Goal: Task Accomplishment & Management: Use online tool/utility

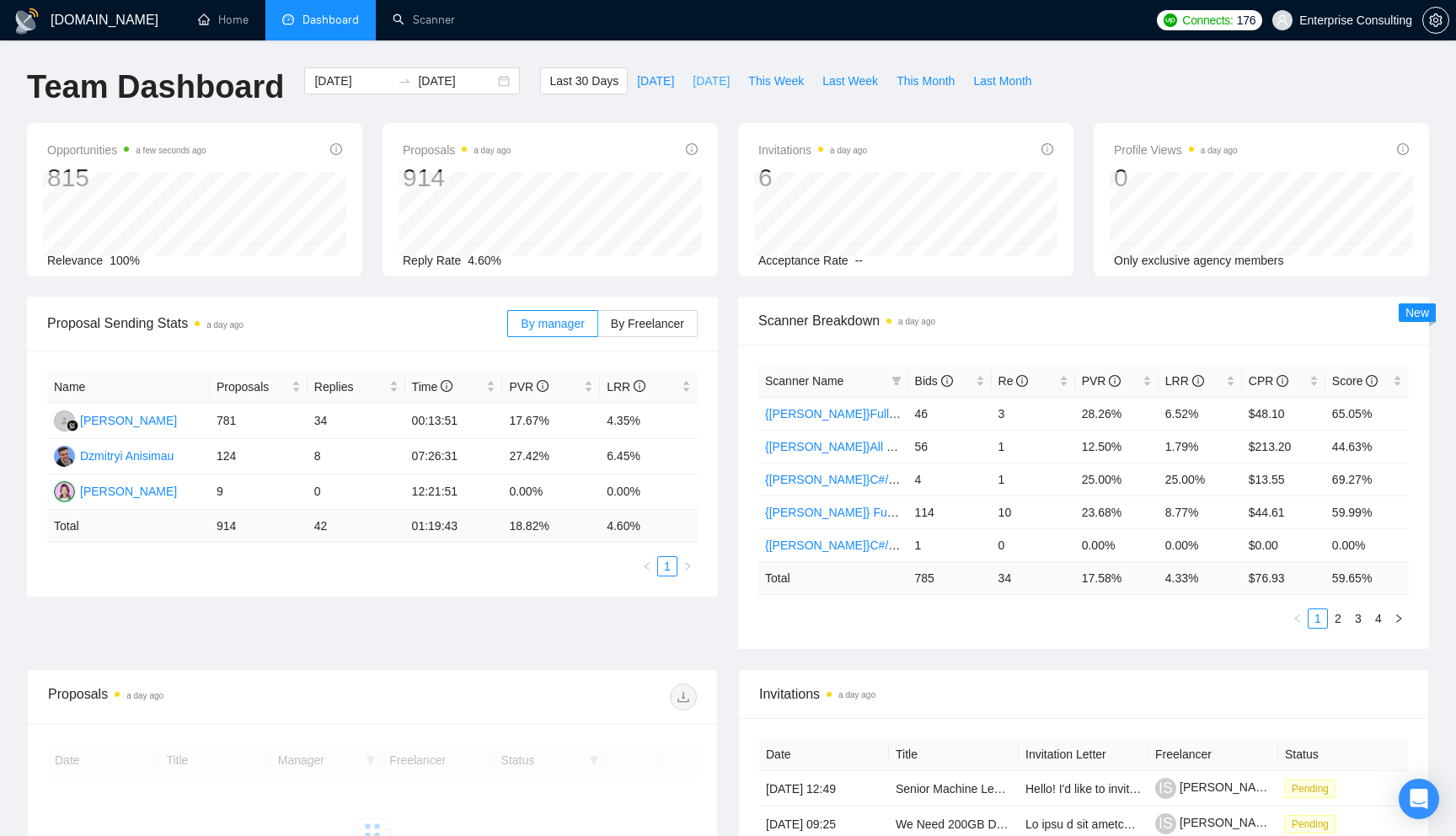
click at [700, 82] on span "[DATE]" at bounding box center [711, 81] width 37 height 18
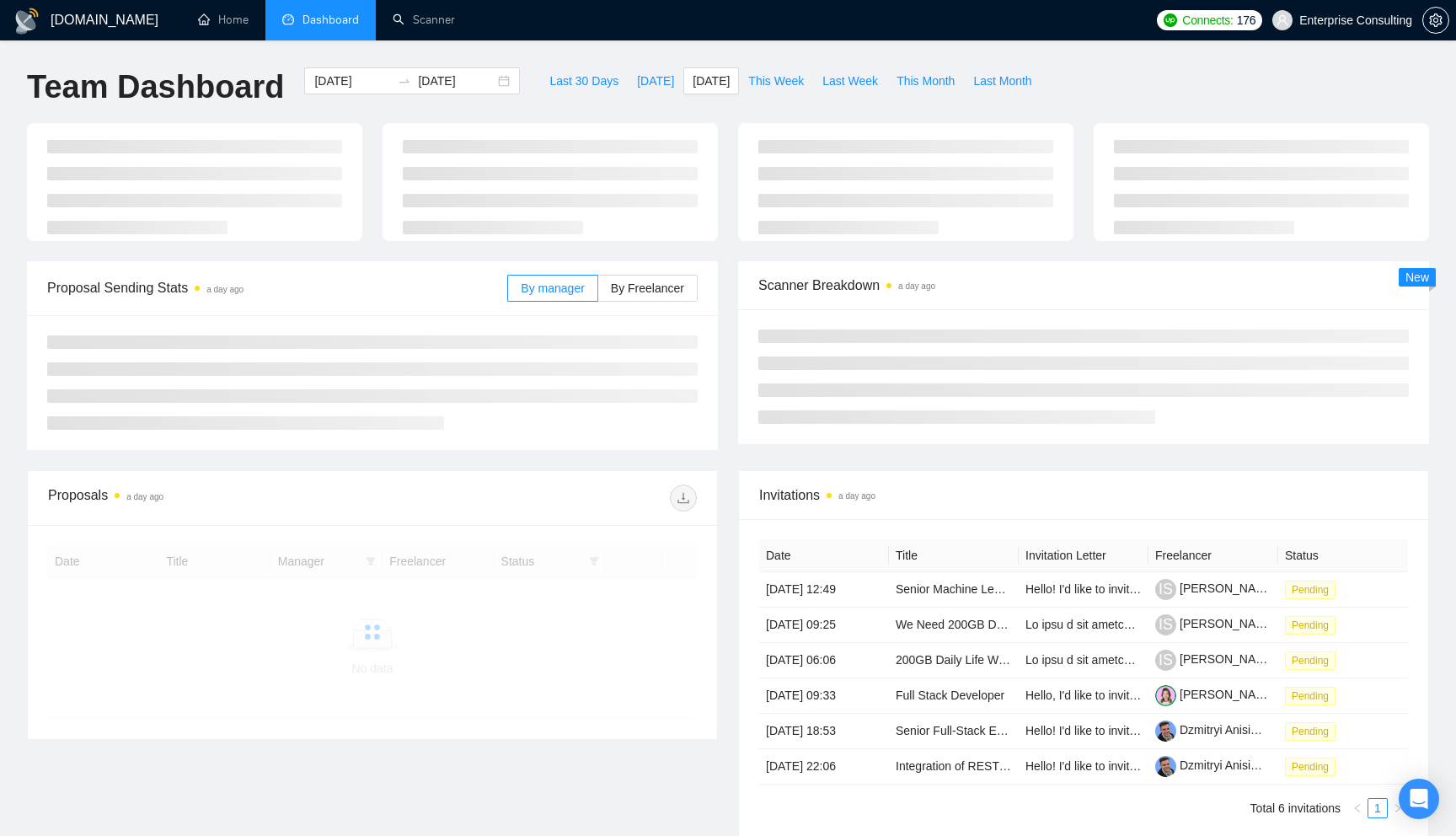
type input "[DATE]"
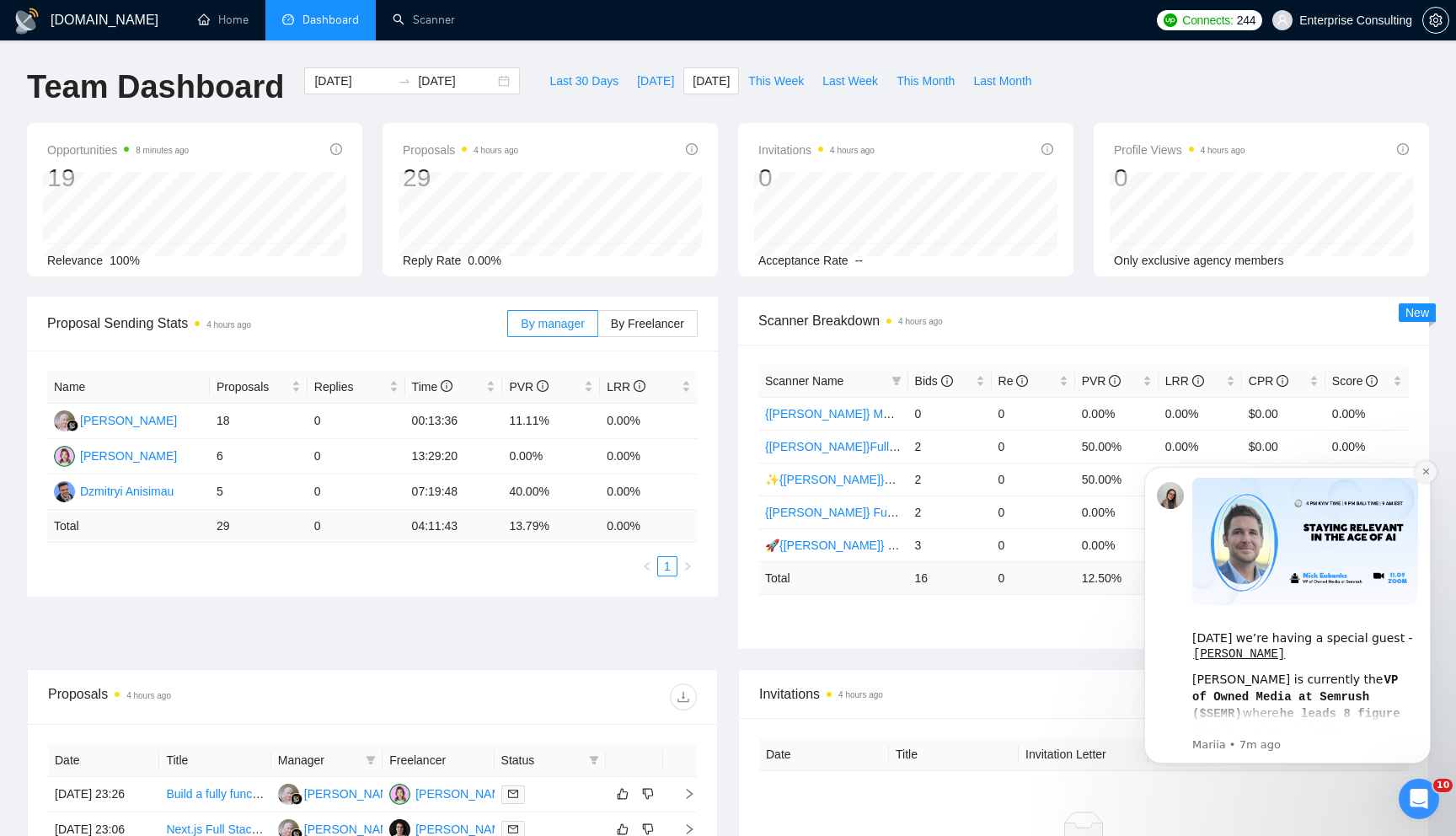
click at [1428, 475] on icon "Dismiss notification" at bounding box center [1426, 472] width 9 height 9
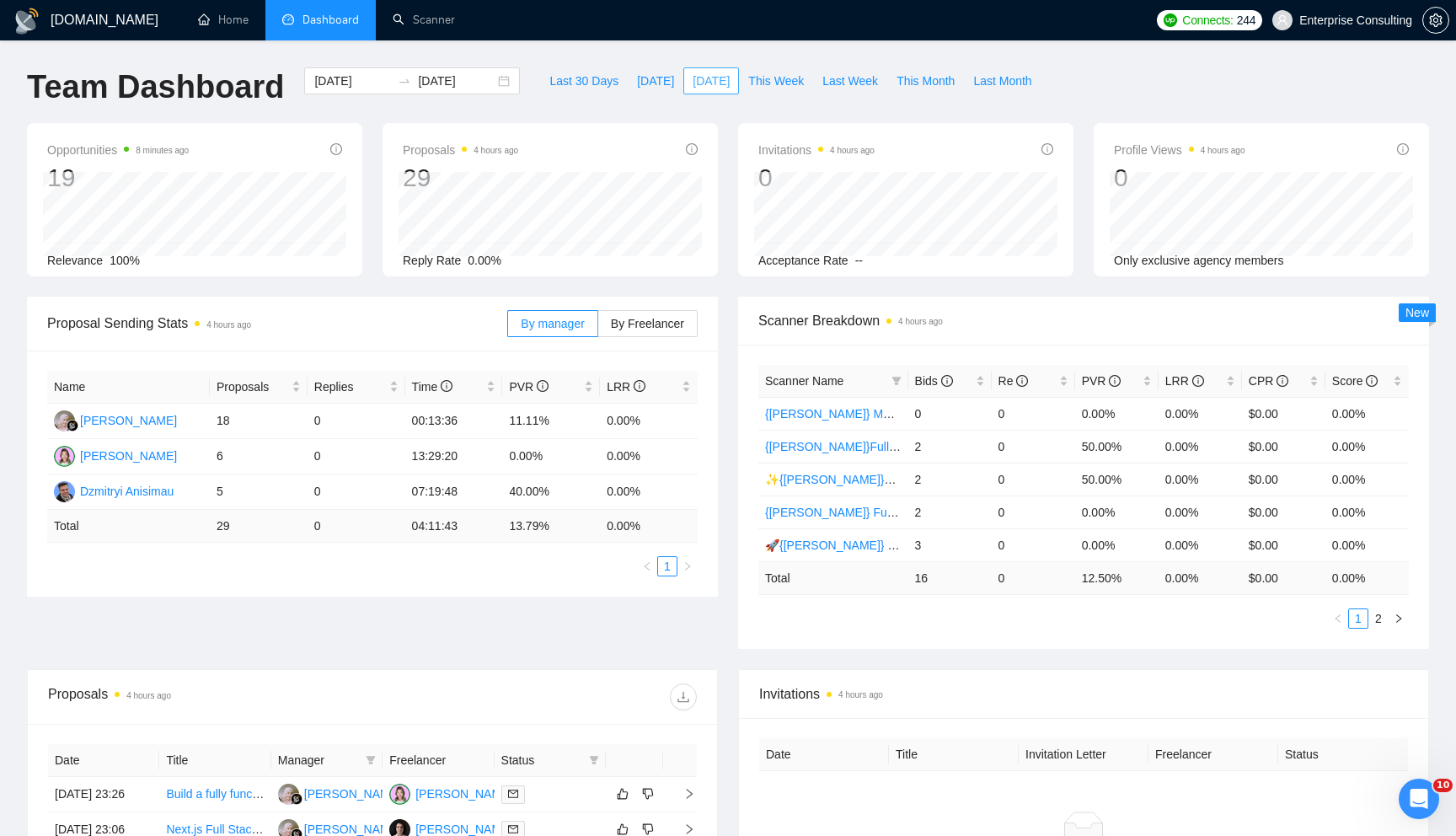
click at [702, 80] on span "[DATE]" at bounding box center [711, 81] width 37 height 18
click at [985, 390] on div "Bids" at bounding box center [950, 380] width 70 height 18
drag, startPoint x: 922, startPoint y: 579, endPoint x: 932, endPoint y: 579, distance: 10.0
click at [932, 579] on td "16" at bounding box center [950, 578] width 83 height 33
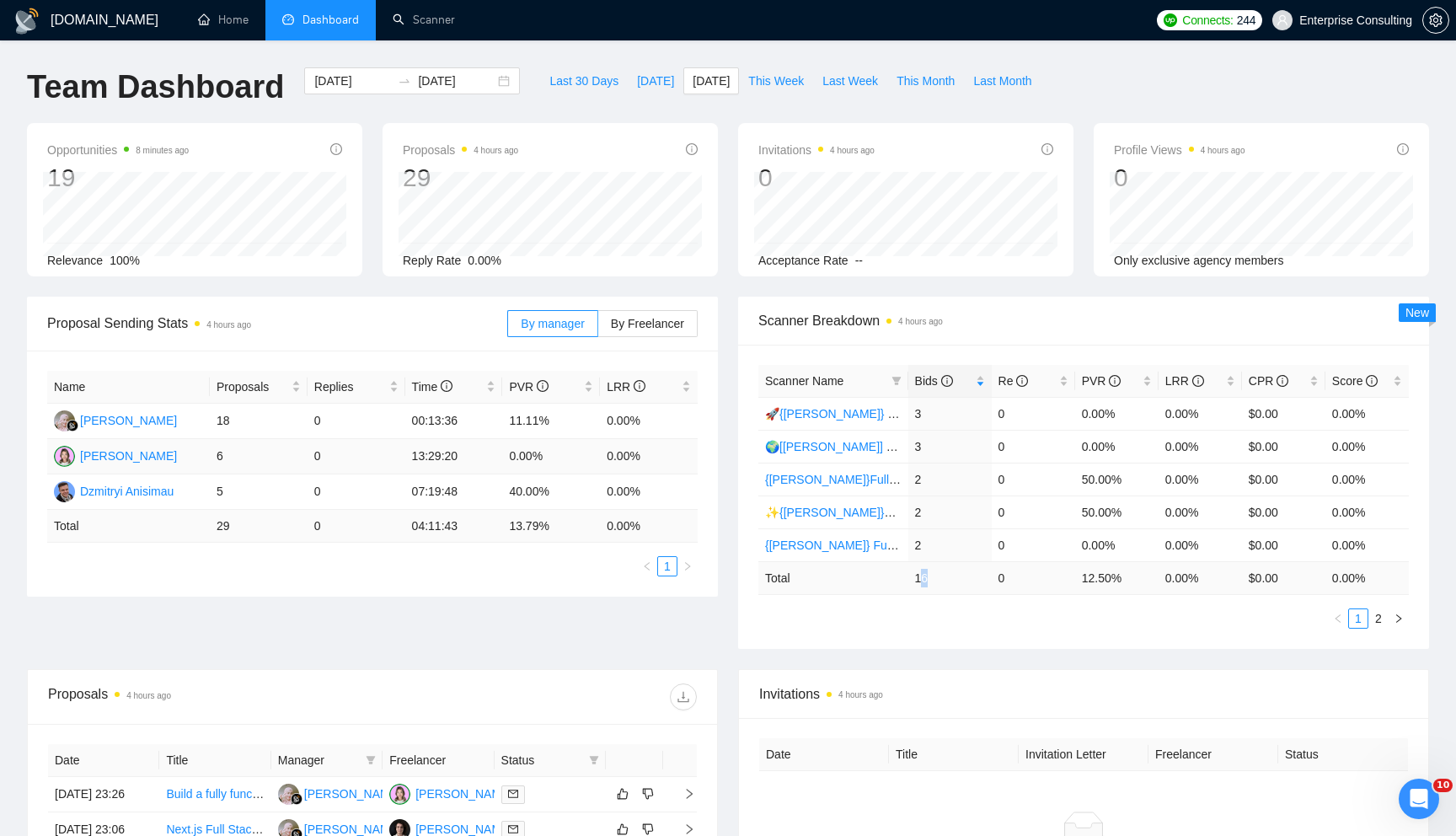
drag, startPoint x: 206, startPoint y: 456, endPoint x: 234, endPoint y: 456, distance: 28.0
click at [229, 456] on tr "[PERSON_NAME] 6 0 13:29:20 0.00% 0.00%" at bounding box center [372, 456] width 651 height 35
drag, startPoint x: 212, startPoint y: 420, endPoint x: 254, endPoint y: 420, distance: 42.0
click at [233, 420] on td "18" at bounding box center [259, 421] width 98 height 35
click at [1404, 625] on button "button" at bounding box center [1399, 619] width 20 height 20
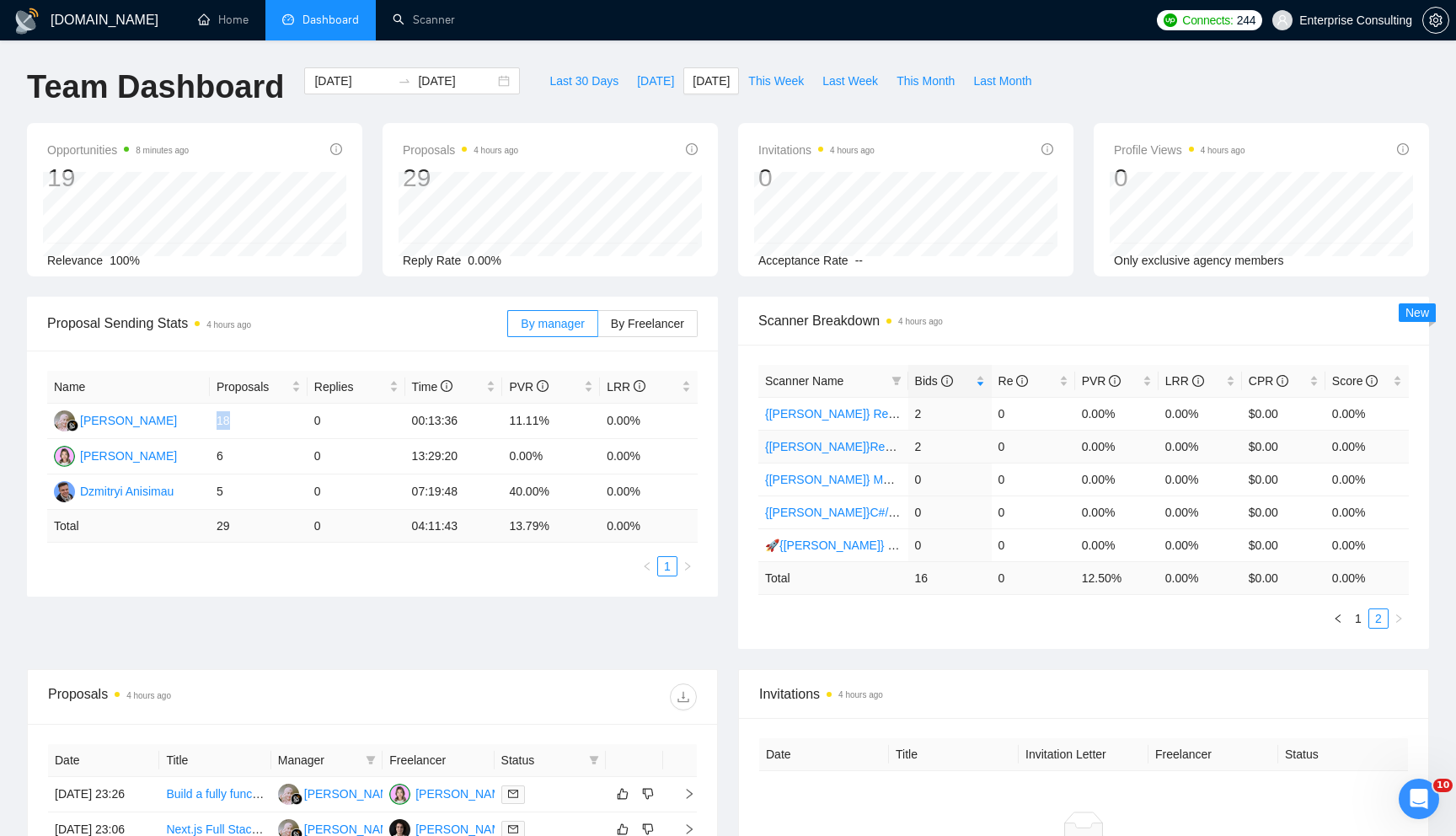
click at [821, 451] on link "{[PERSON_NAME]}React/Next.js/Node.js (Long-term, All Niches)" at bounding box center [935, 447] width 341 height 14
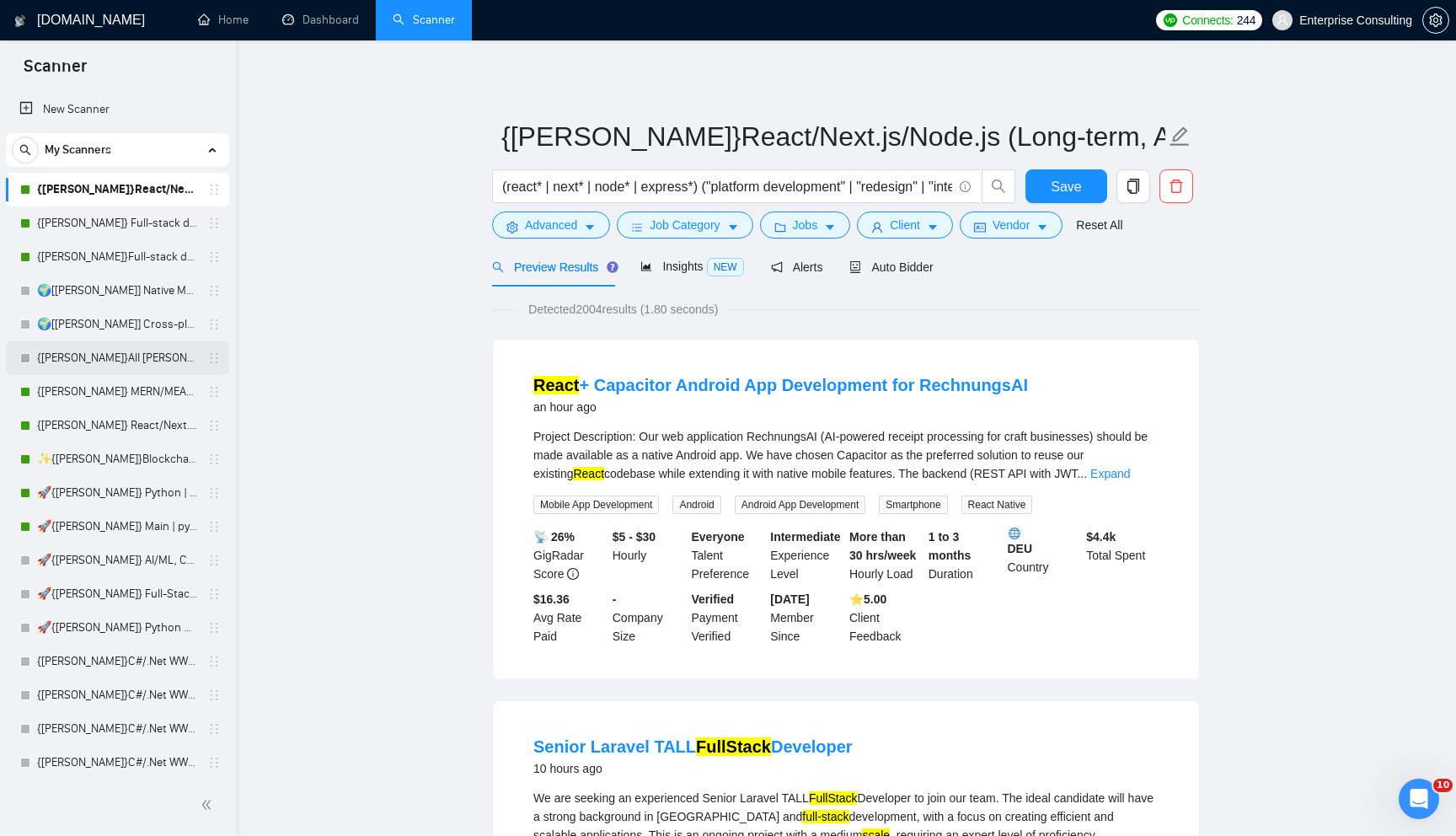
click at [116, 367] on link "{[PERSON_NAME]}All [PERSON_NAME] - web [НАДО ПЕРЕДЕЛАТЬ]" at bounding box center [117, 358] width 160 height 34
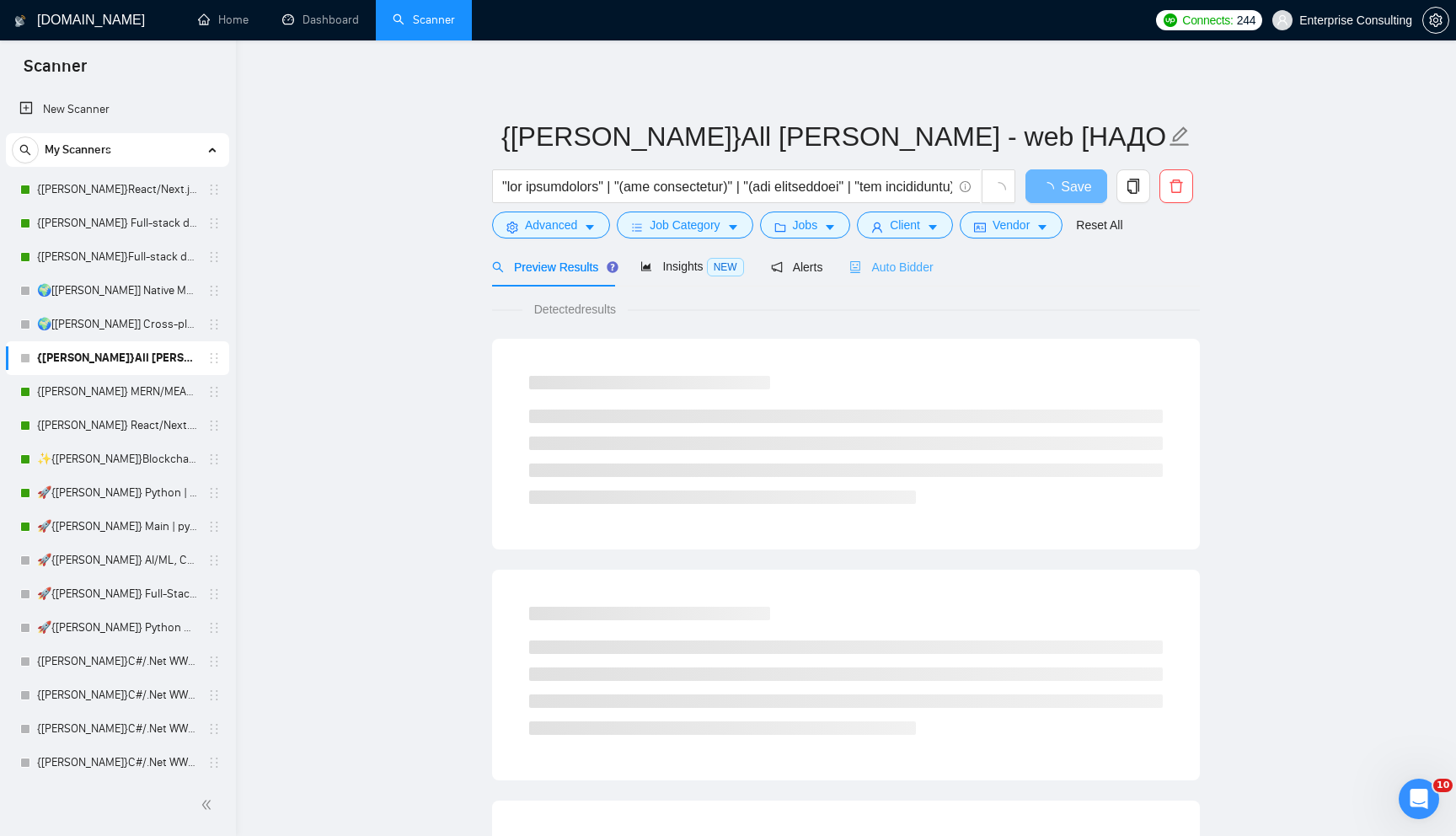
click at [908, 278] on div "Auto Bidder" at bounding box center [891, 267] width 83 height 40
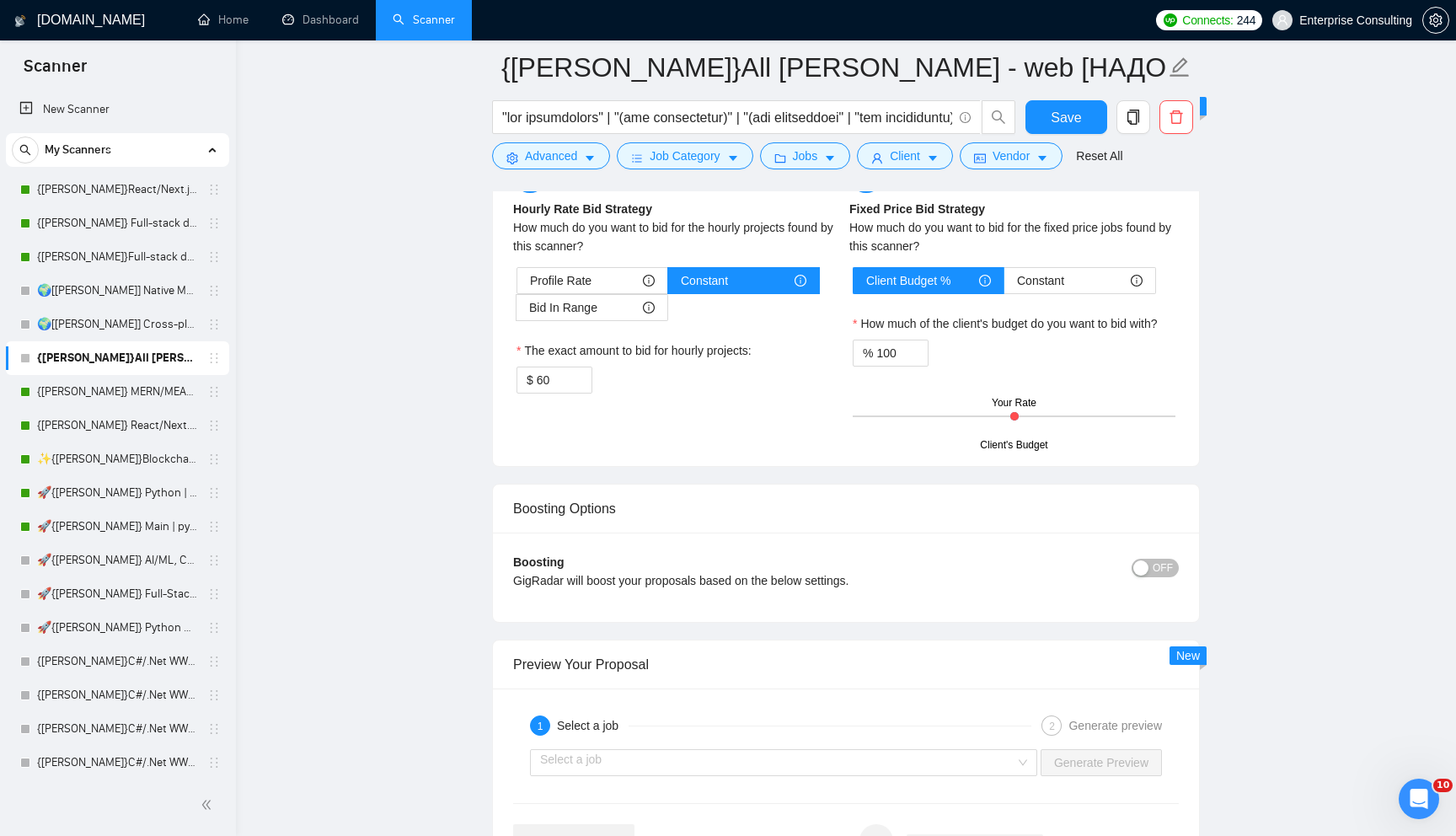
scroll to position [2689, 0]
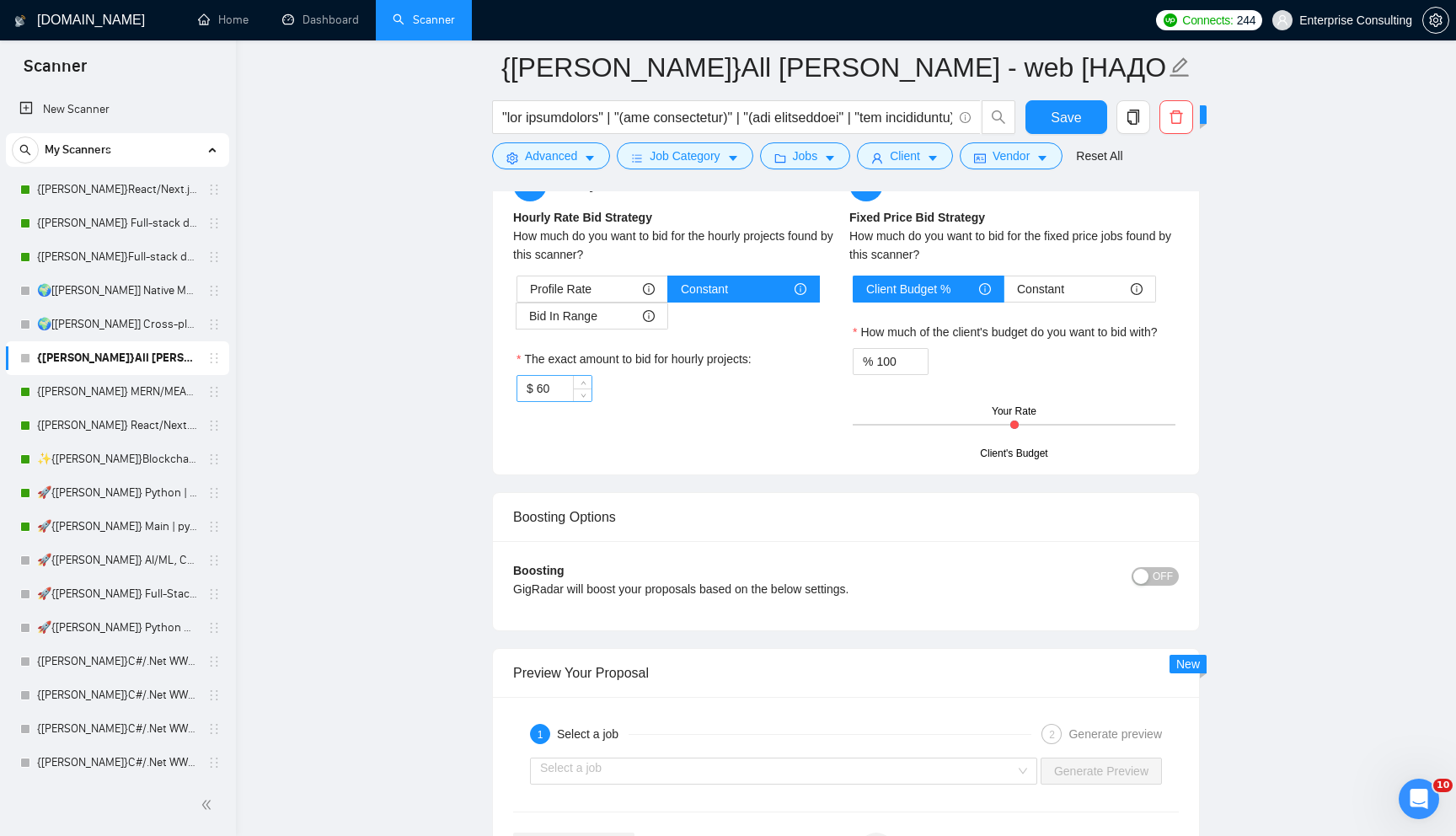
click at [545, 390] on input "60" at bounding box center [564, 389] width 55 height 25
click at [634, 323] on div "Bid In Range" at bounding box center [592, 316] width 126 height 25
click at [517, 321] on input "Bid In Range" at bounding box center [517, 321] width 0 height 0
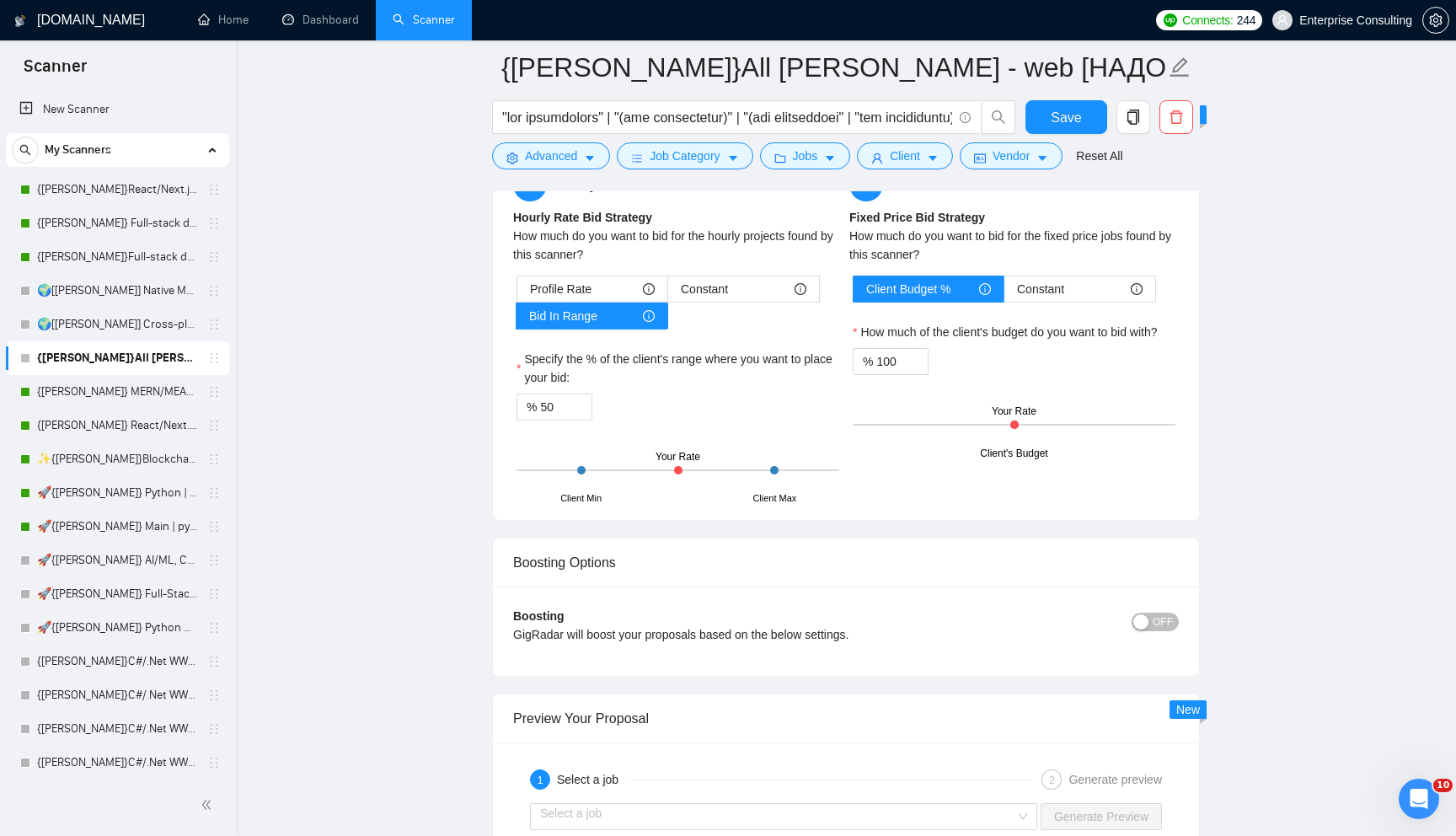
click at [716, 463] on div "Client Min Client Max Your Rate" at bounding box center [678, 470] width 323 height 59
click at [716, 469] on div at bounding box center [678, 470] width 323 height 2
drag, startPoint x: 574, startPoint y: 403, endPoint x: 546, endPoint y: 403, distance: 28.0
click at [546, 403] on div "51" at bounding box center [566, 408] width 52 height 25
click at [586, 400] on icon "up" at bounding box center [583, 403] width 6 height 6
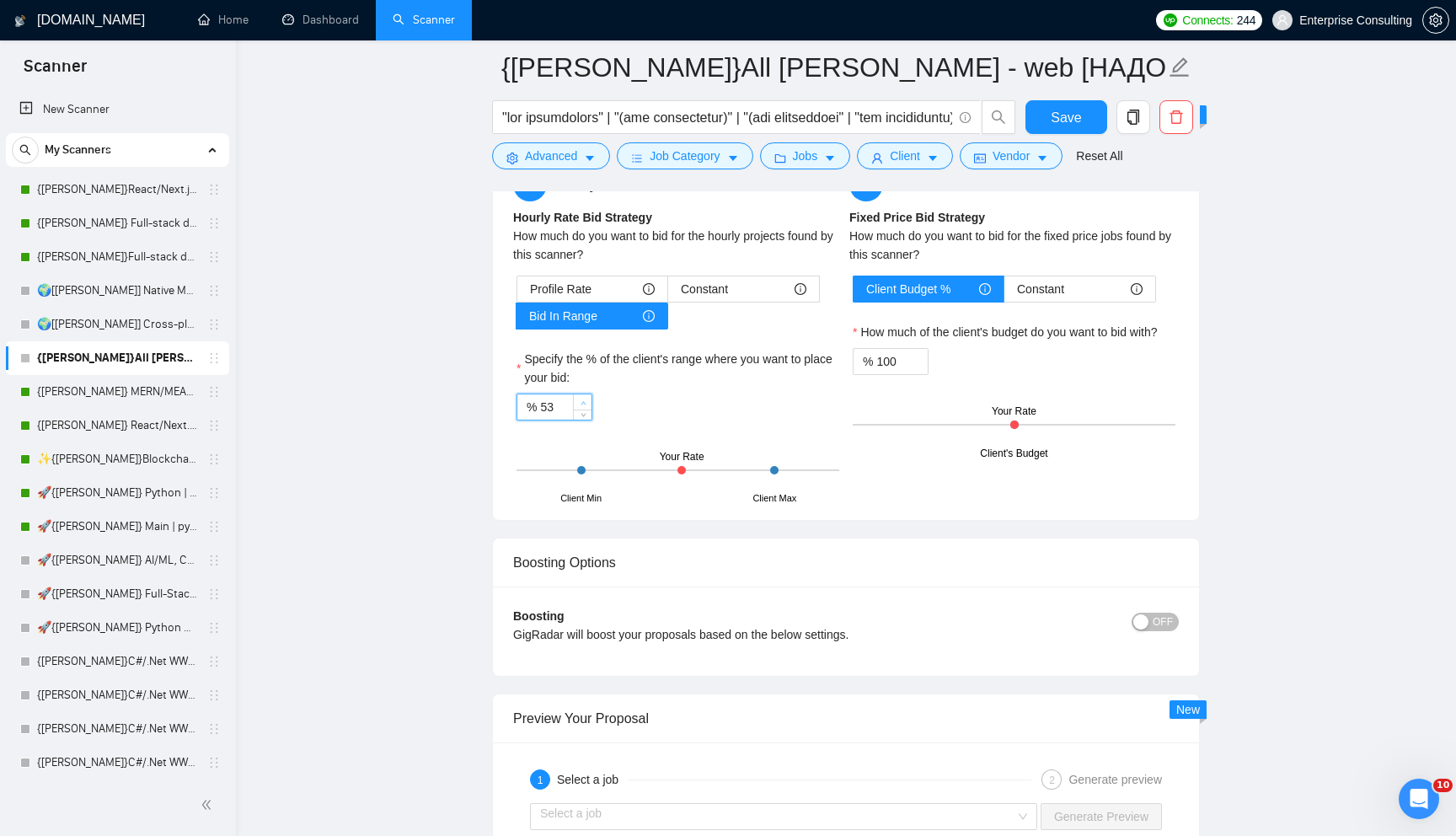
click at [586, 400] on icon "up" at bounding box center [583, 403] width 6 height 6
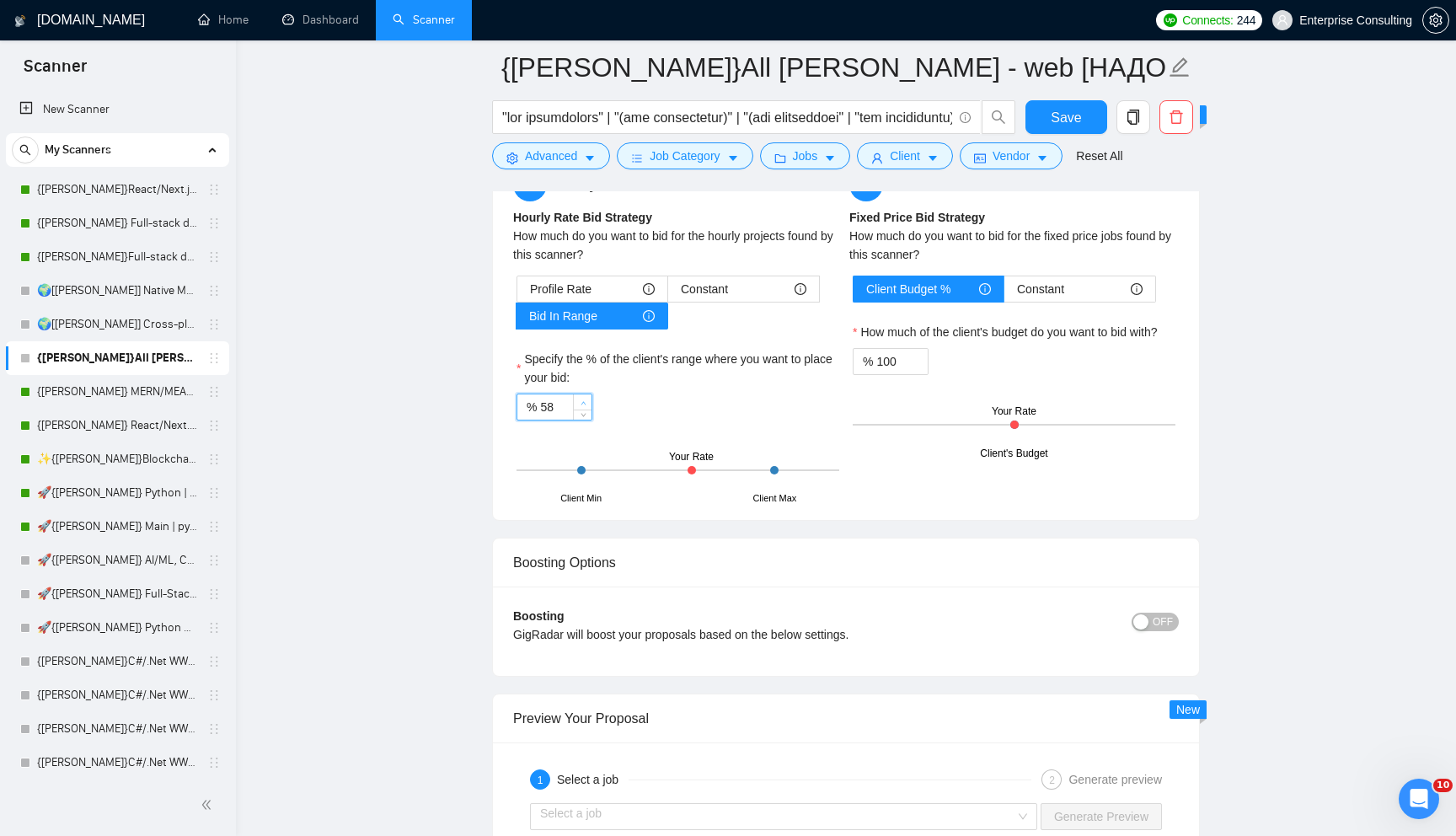
click at [586, 400] on icon "up" at bounding box center [583, 403] width 6 height 6
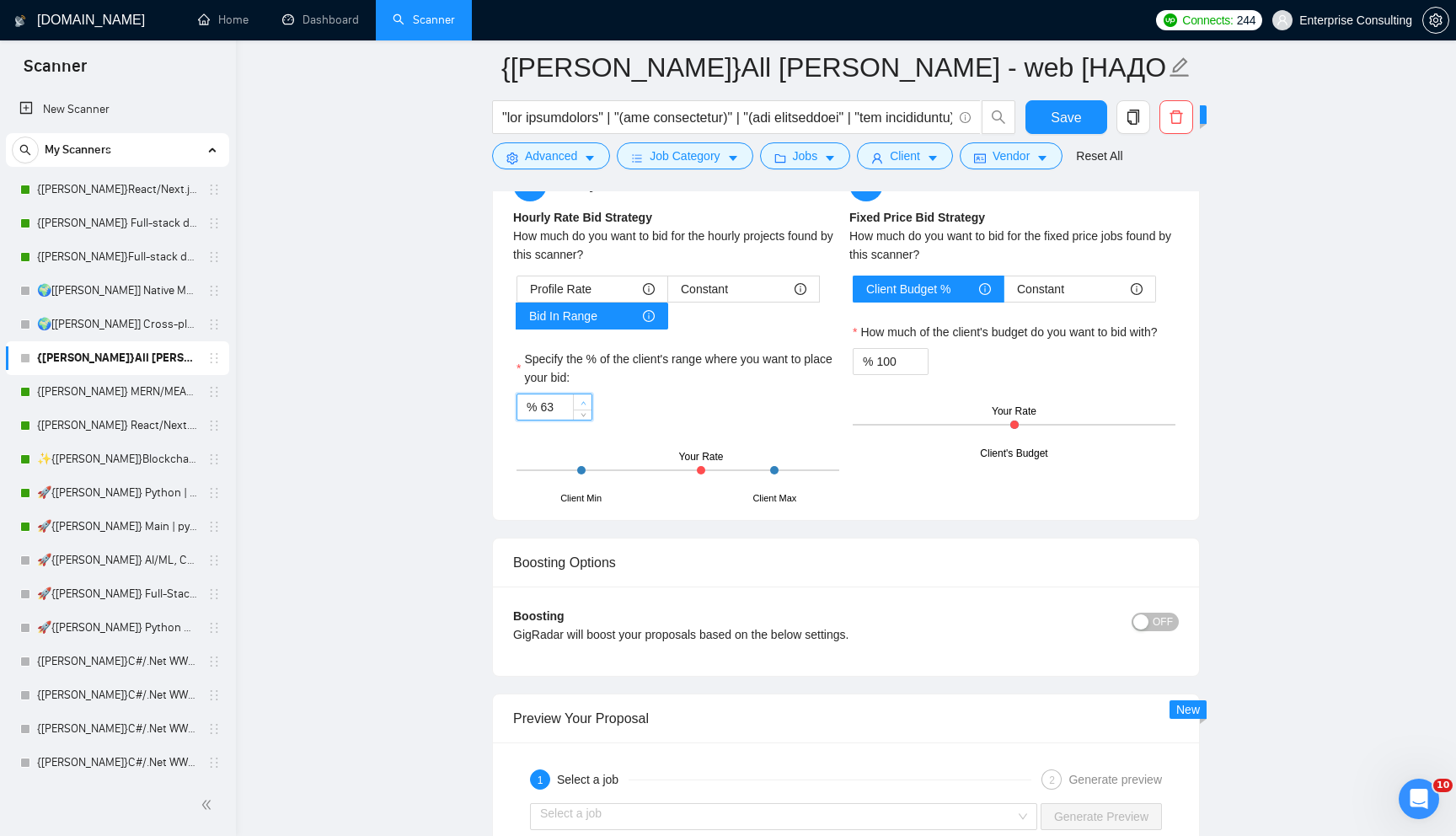
click at [586, 400] on icon "up" at bounding box center [583, 403] width 6 height 6
type input "65"
click at [586, 400] on icon "up" at bounding box center [583, 403] width 6 height 6
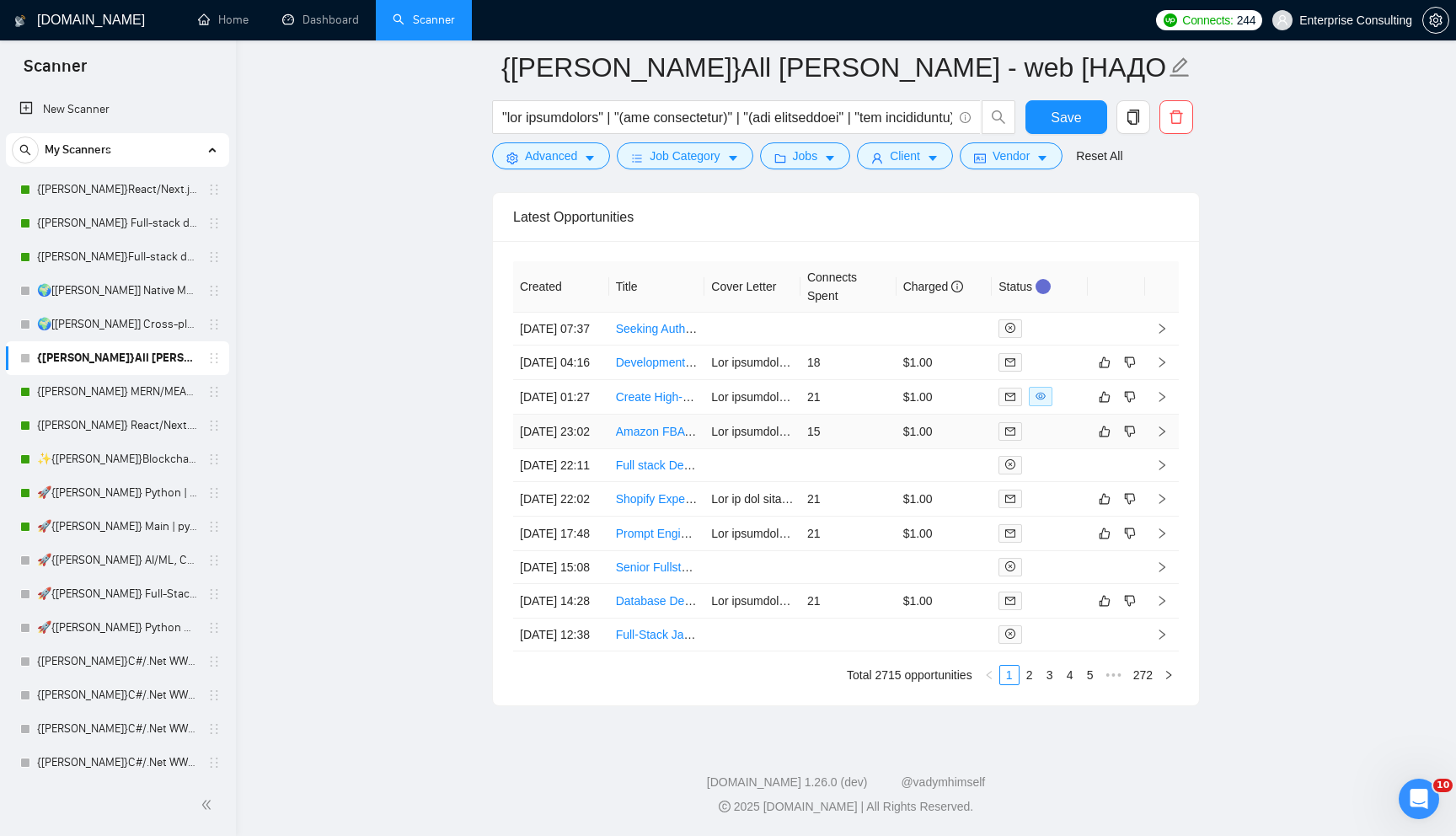
scroll to position [4192, 0]
click at [841, 398] on td "21" at bounding box center [848, 398] width 96 height 34
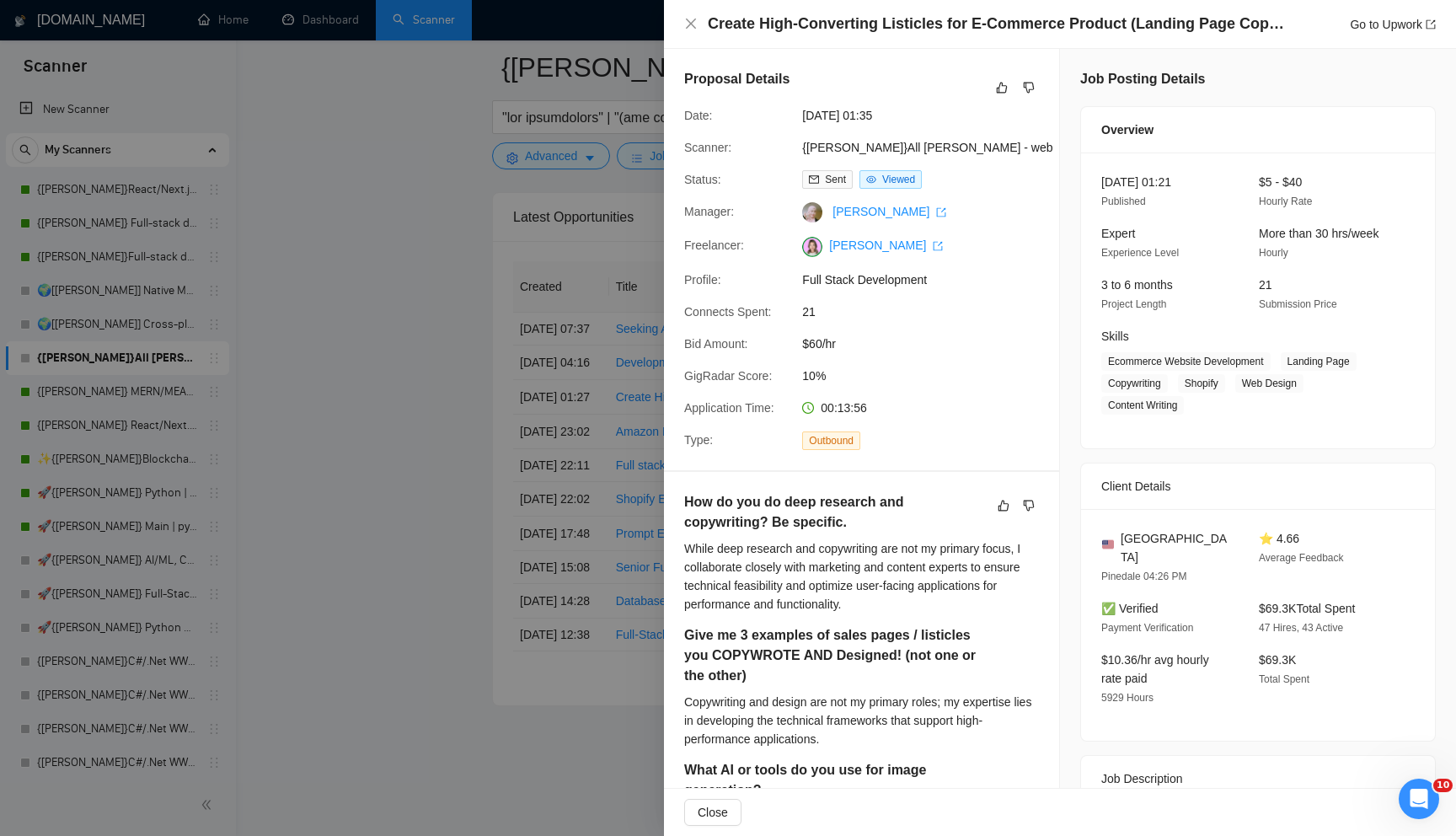
click at [470, 468] on div at bounding box center [728, 418] width 1456 height 836
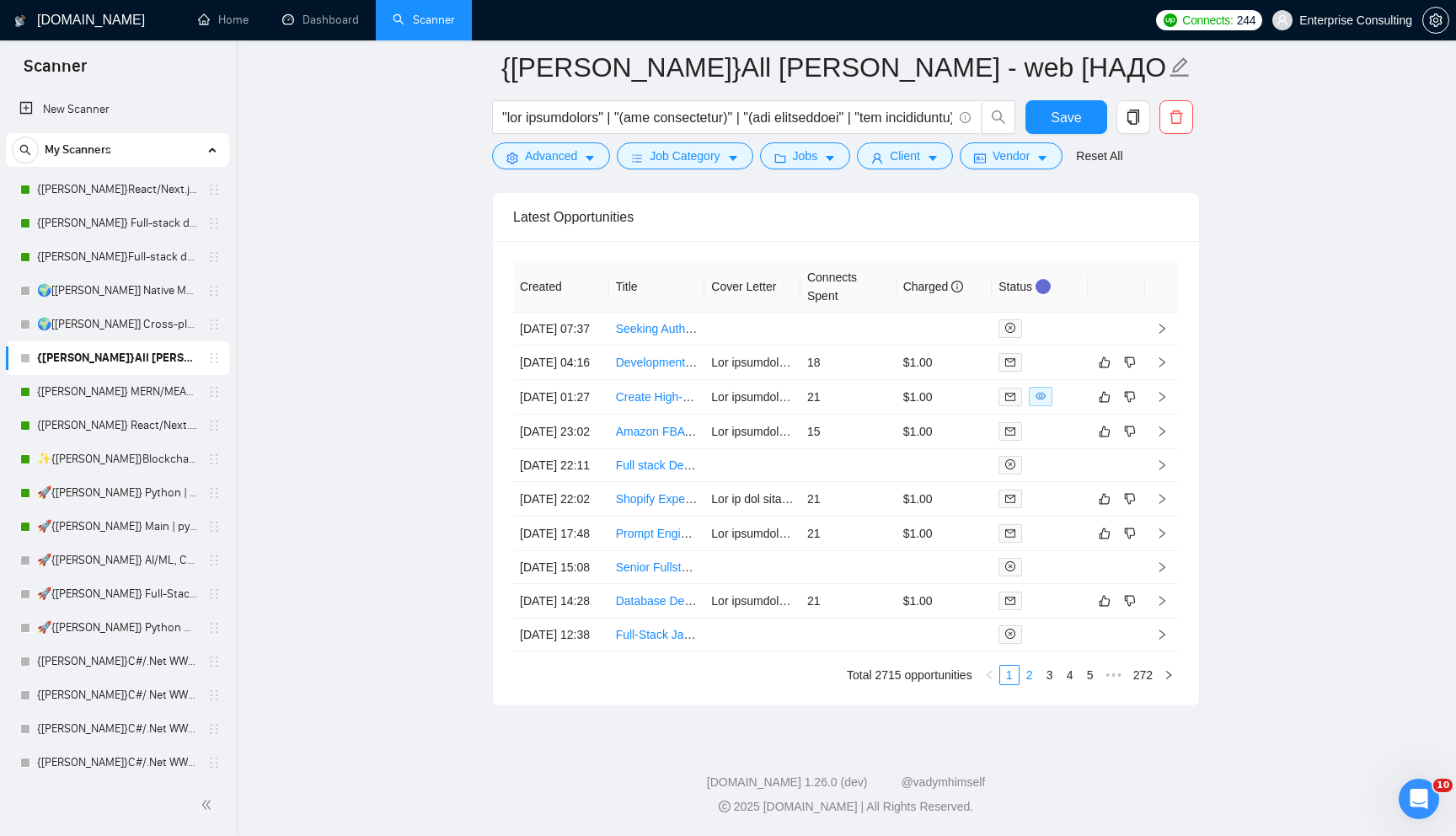
click at [1034, 685] on link "2" at bounding box center [1030, 675] width 18 height 18
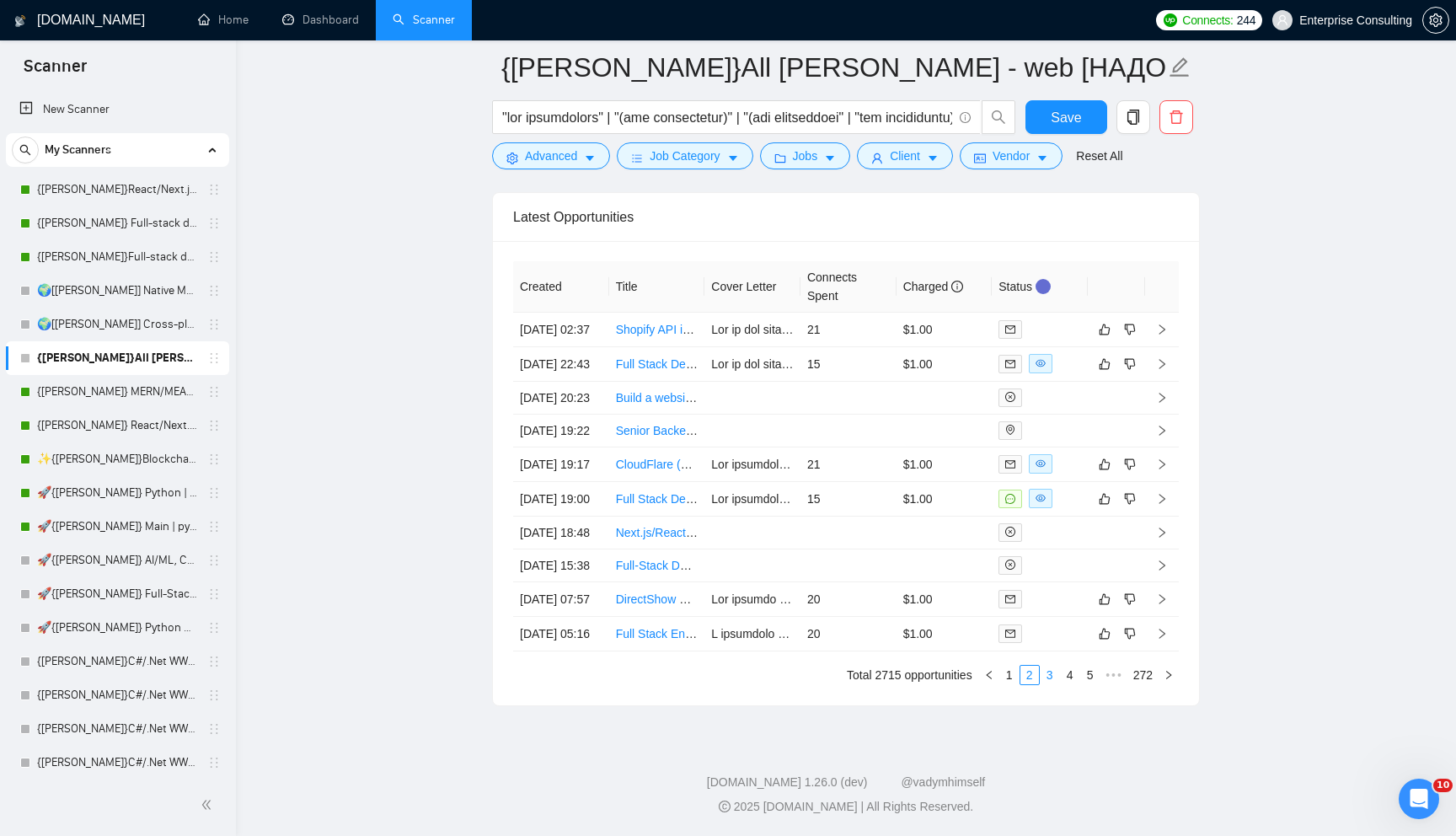
click at [1046, 685] on link "3" at bounding box center [1050, 675] width 18 height 18
click at [1070, 685] on link "4" at bounding box center [1070, 675] width 18 height 18
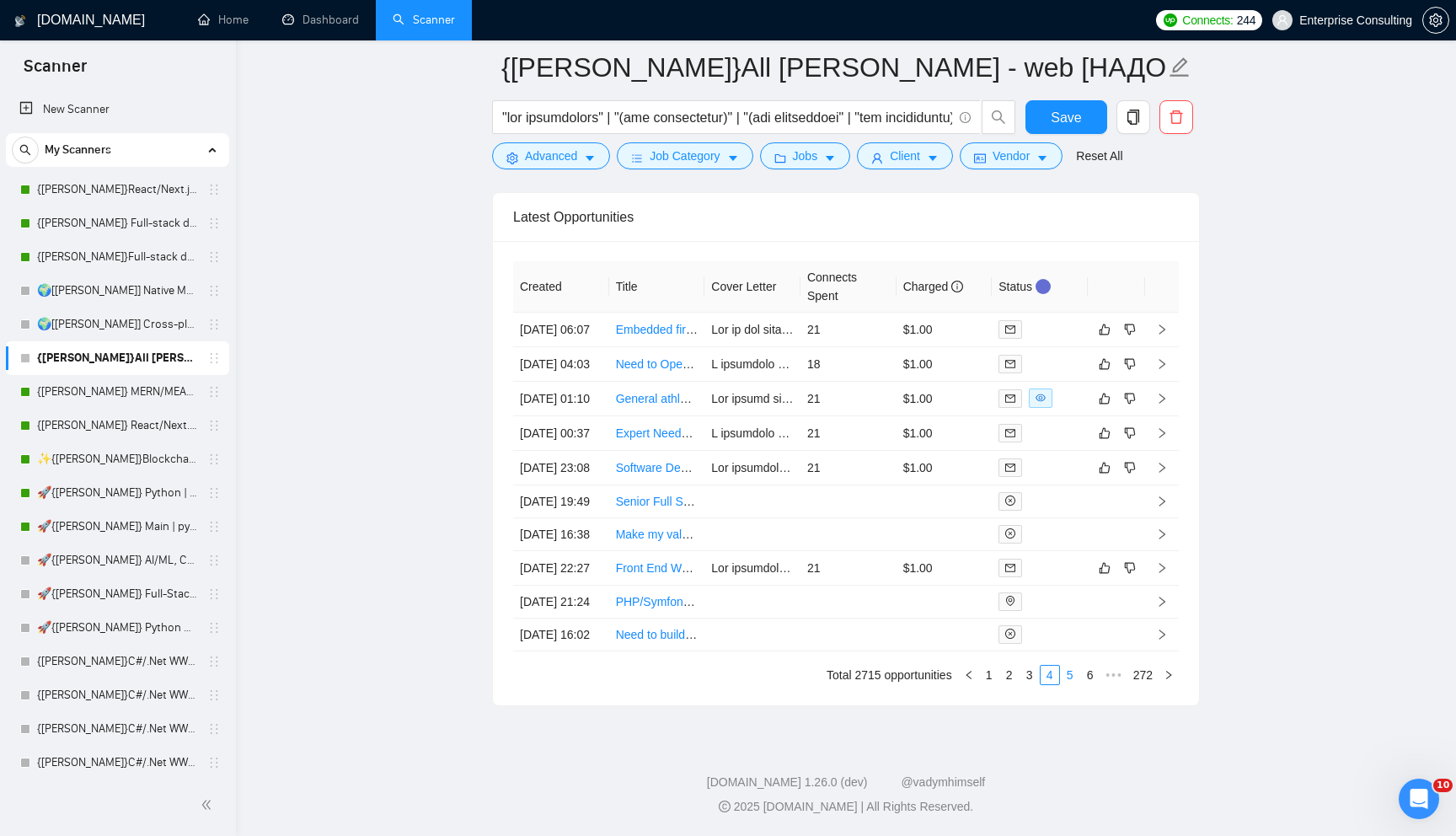
click at [1076, 685] on link "5" at bounding box center [1070, 675] width 18 height 18
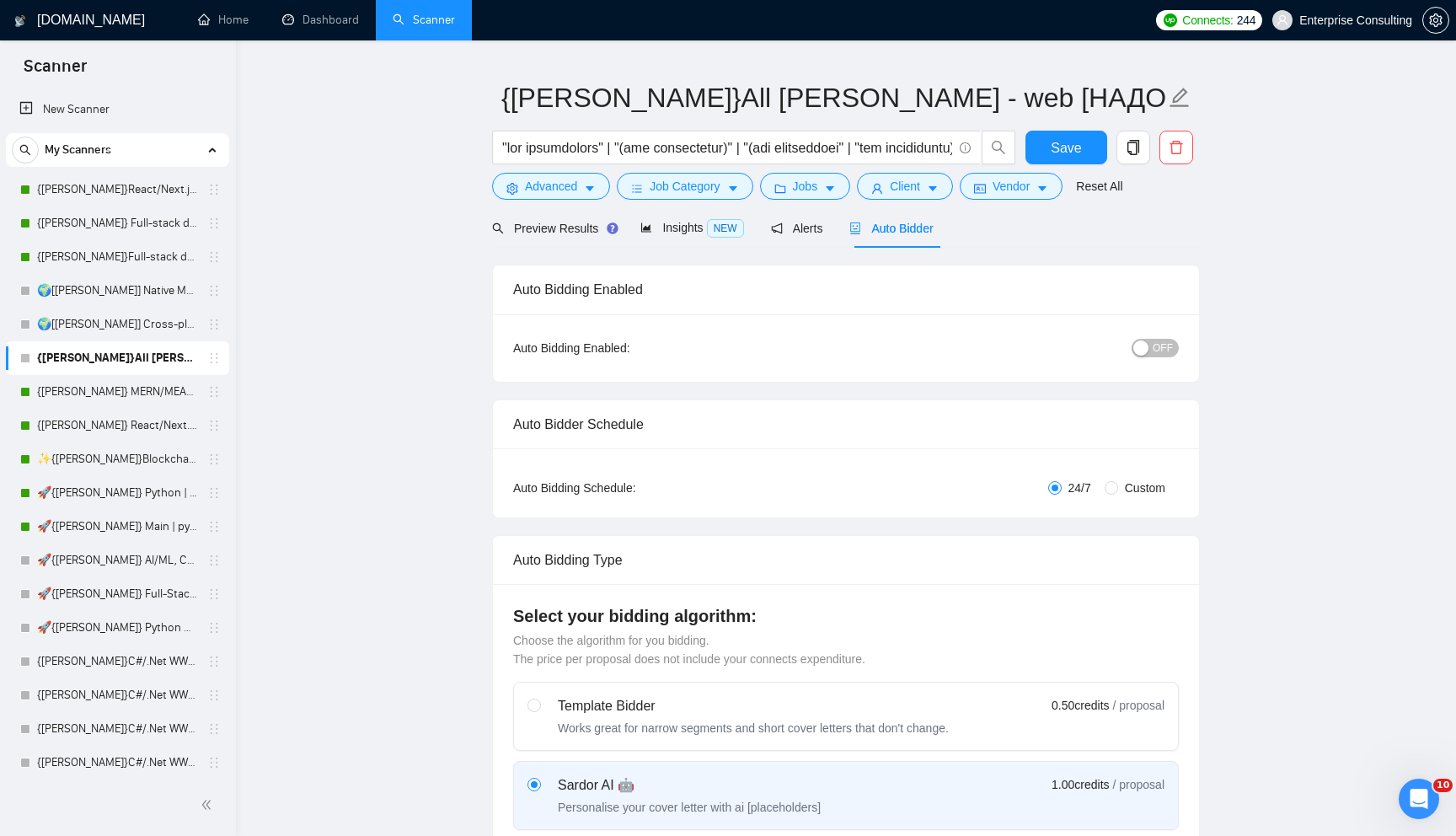
scroll to position [44, 0]
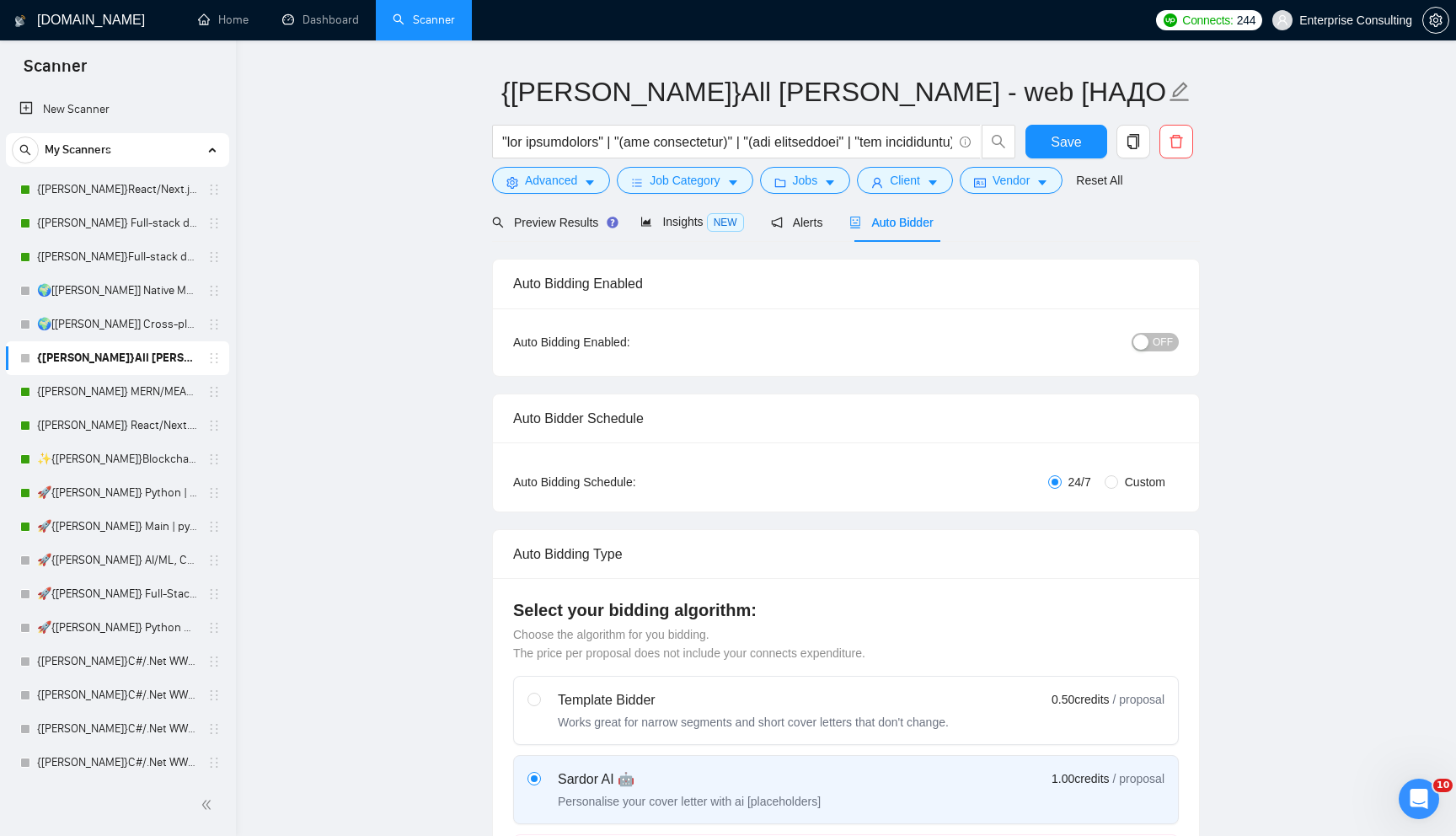
click at [1176, 332] on div "OFF" at bounding box center [1068, 341] width 222 height 19
click at [1166, 341] on span "OFF" at bounding box center [1163, 342] width 20 height 18
click at [1066, 152] on button "Save" at bounding box center [1067, 141] width 81 height 34
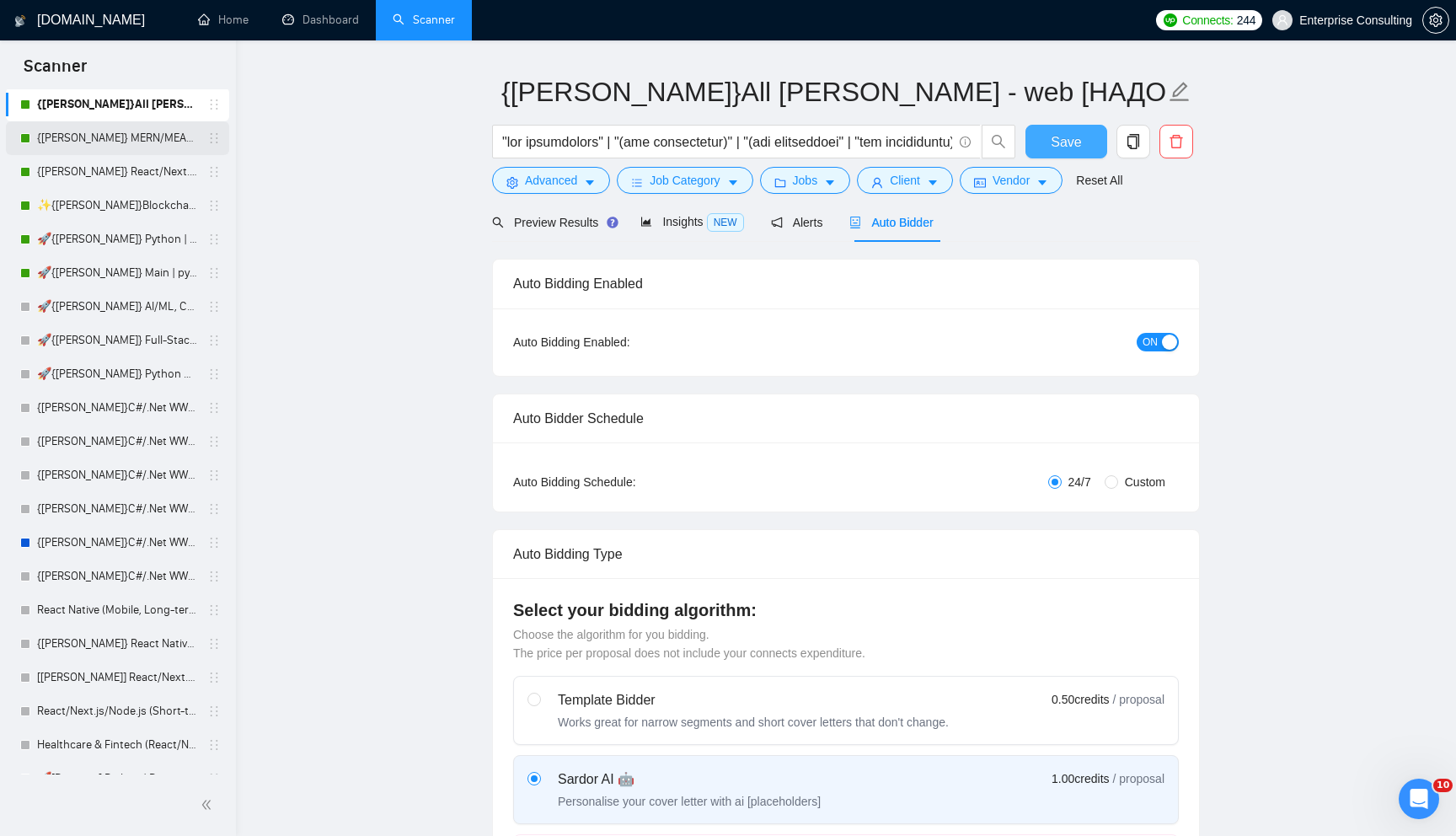
scroll to position [245, 0]
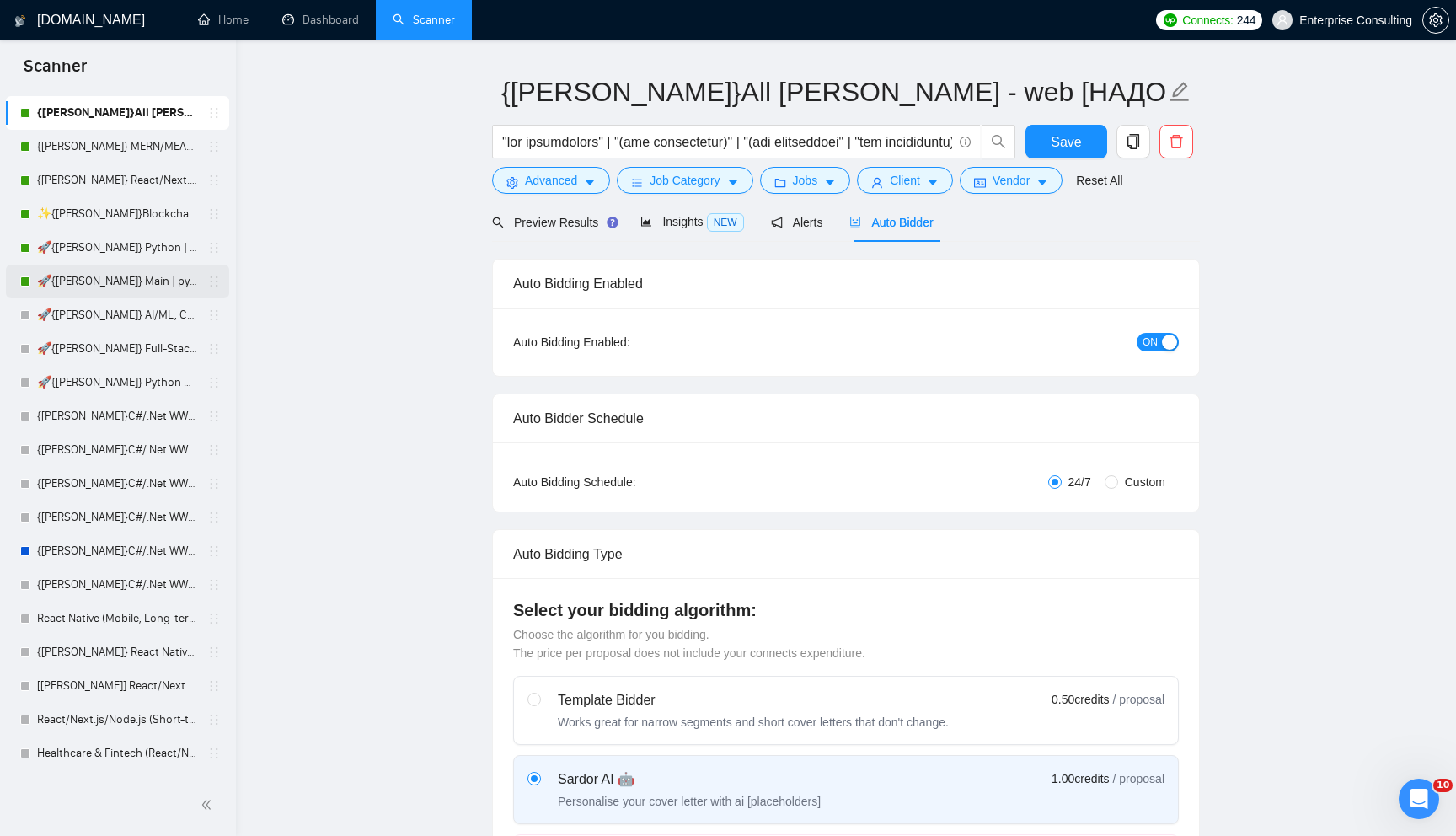
click at [117, 292] on link "🚀{[PERSON_NAME]} Main | python | django | AI (+less than 30 h)" at bounding box center [117, 281] width 160 height 34
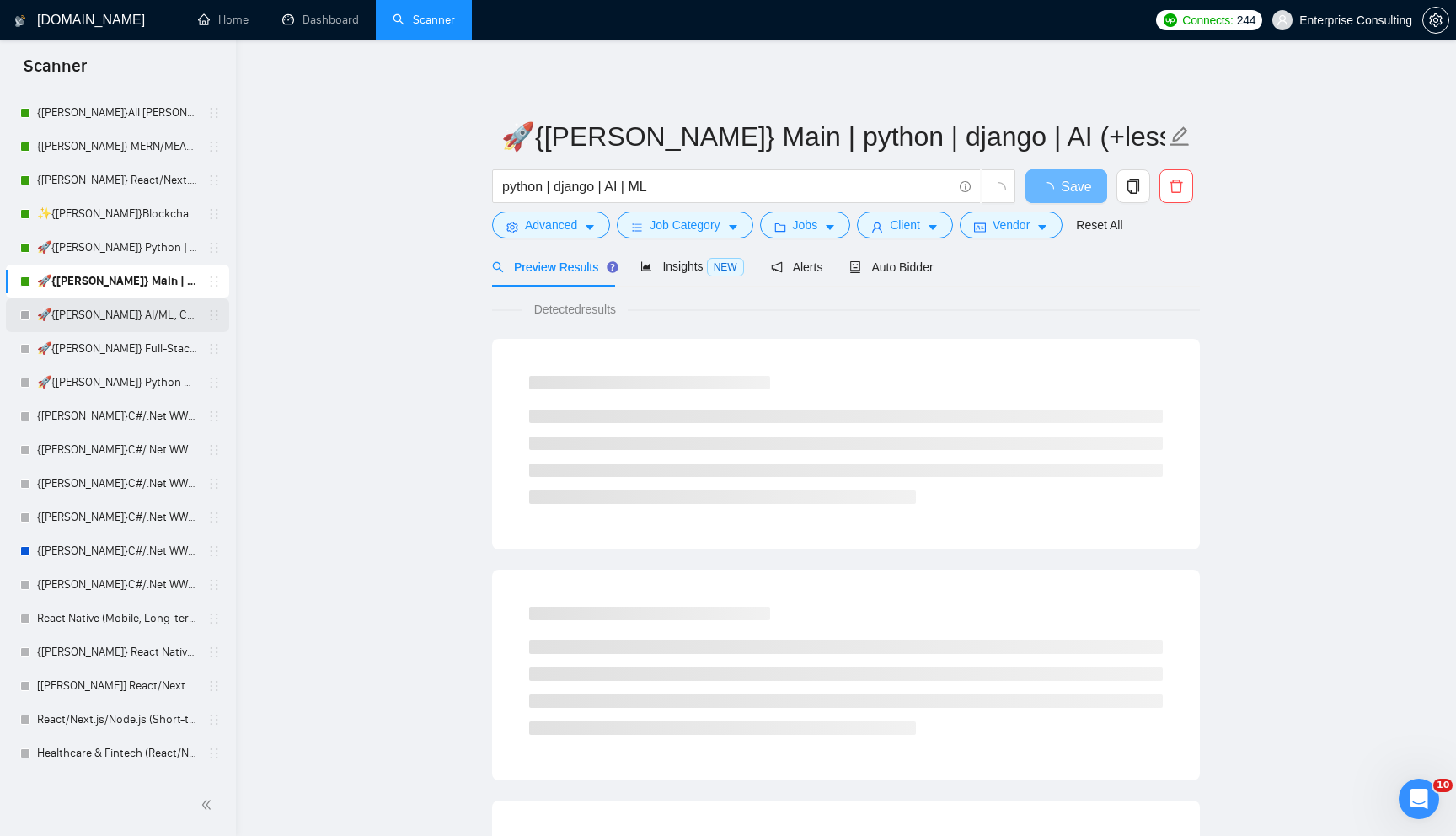
click at [115, 319] on link "🚀{[PERSON_NAME]} AI/ML, Custom Models, and LLM Development" at bounding box center [117, 315] width 160 height 34
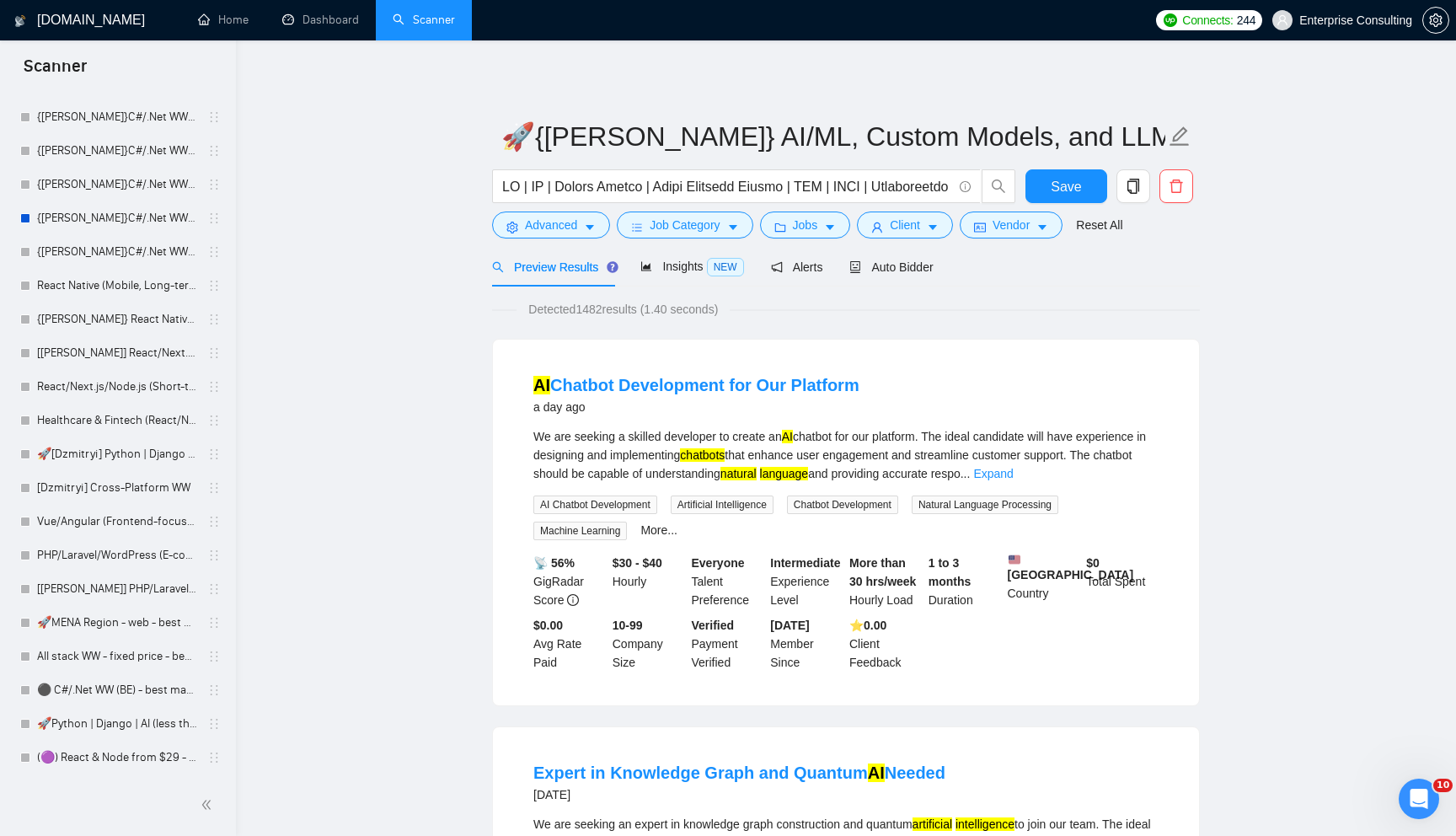
scroll to position [574, 0]
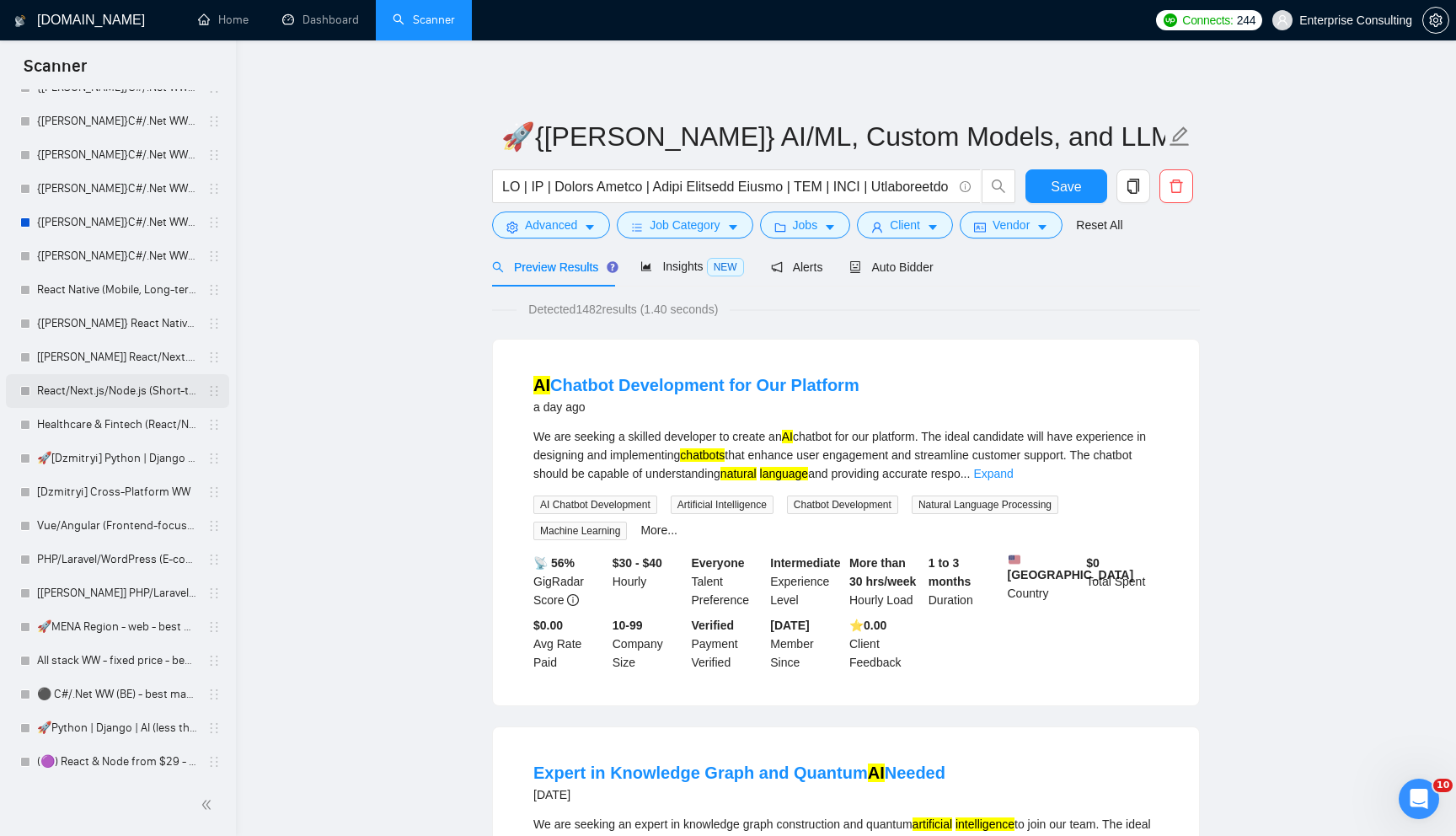
click at [115, 393] on link "React/Next.js/Node.js (Short-term, MVP/Startups)" at bounding box center [117, 390] width 160 height 34
